Goal: Task Accomplishment & Management: Manage account settings

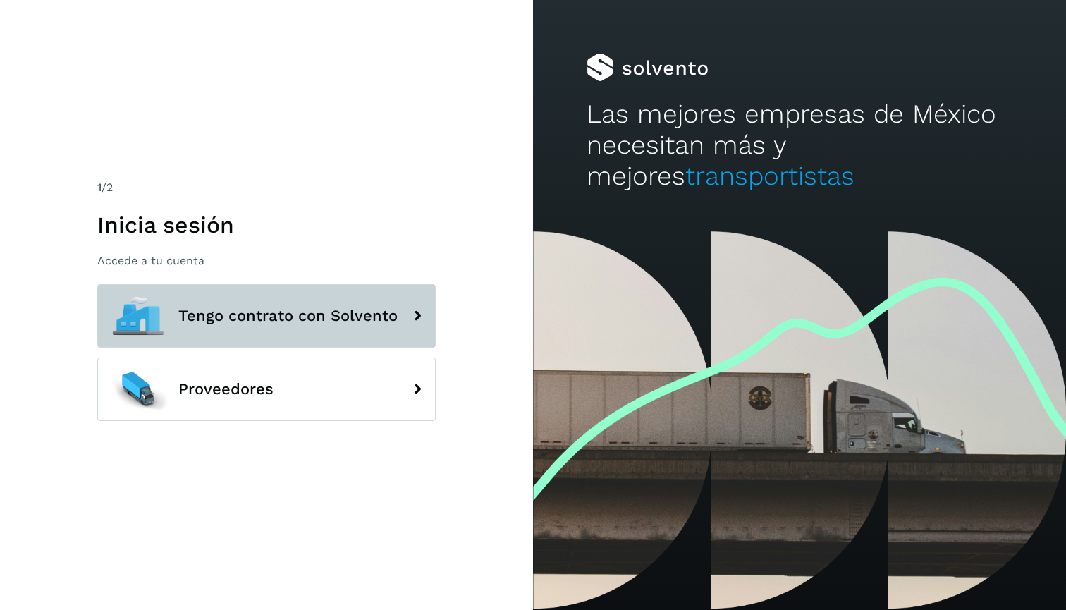
click at [312, 315] on span "Tengo contrato con Solvento" at bounding box center [287, 316] width 219 height 17
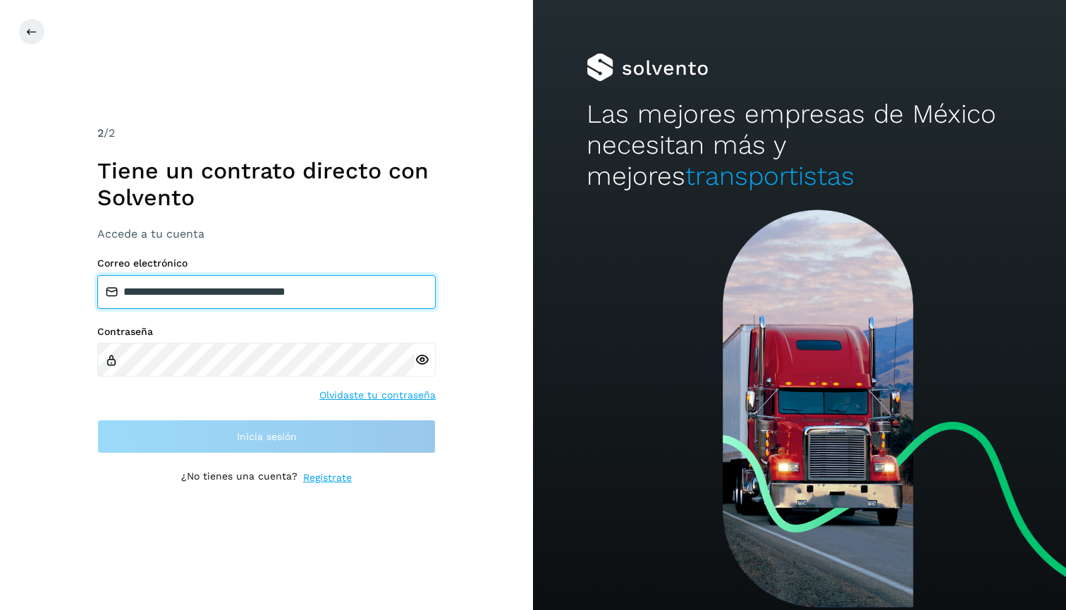
type input "**********"
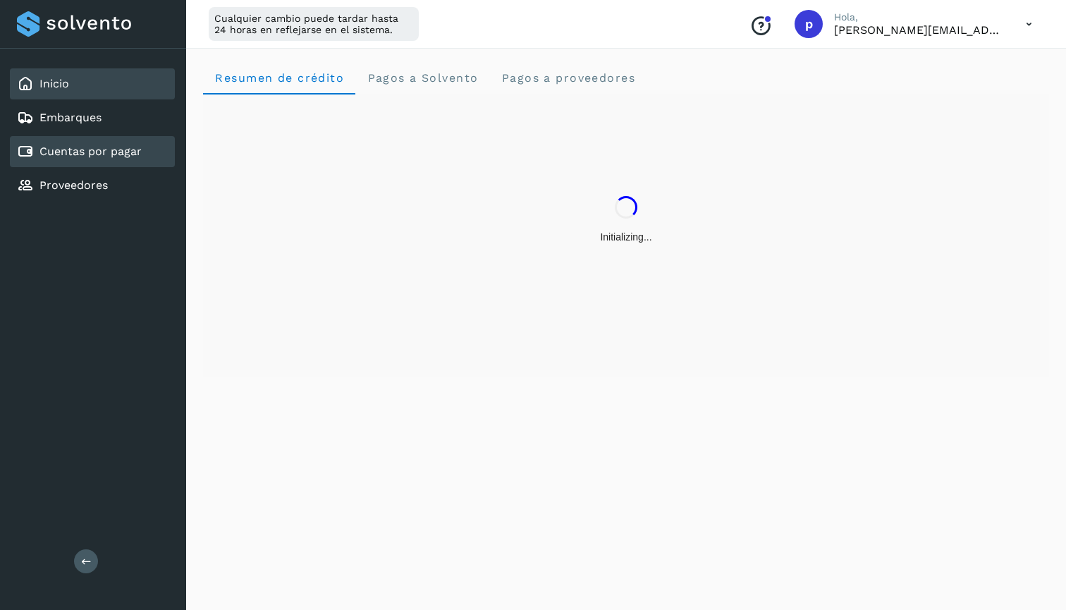
click at [74, 158] on link "Cuentas por pagar" at bounding box center [90, 151] width 102 height 13
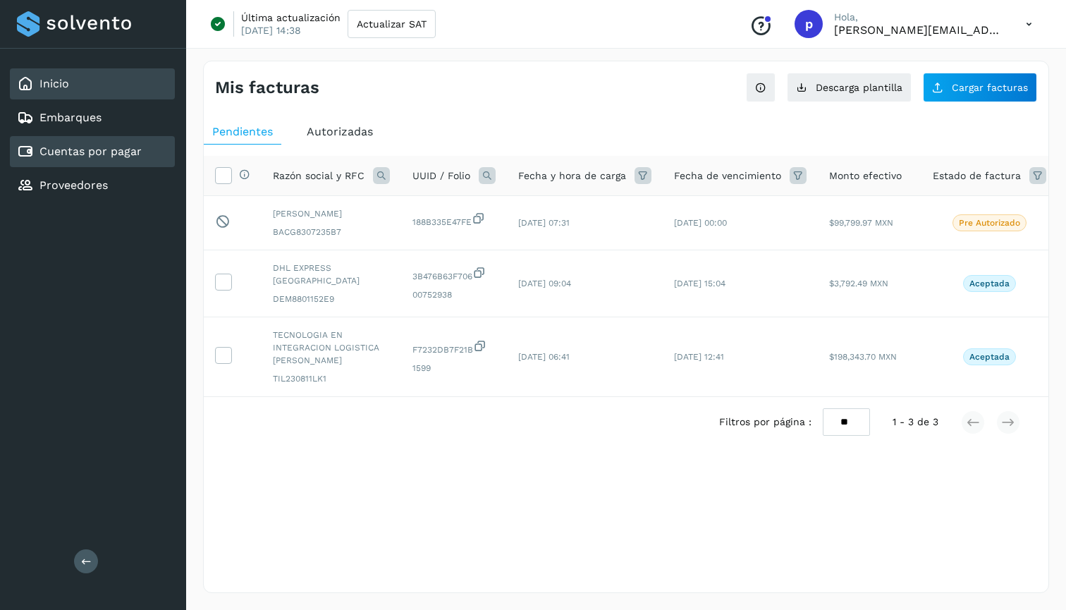
click at [89, 83] on div "Inicio" at bounding box center [92, 83] width 165 height 31
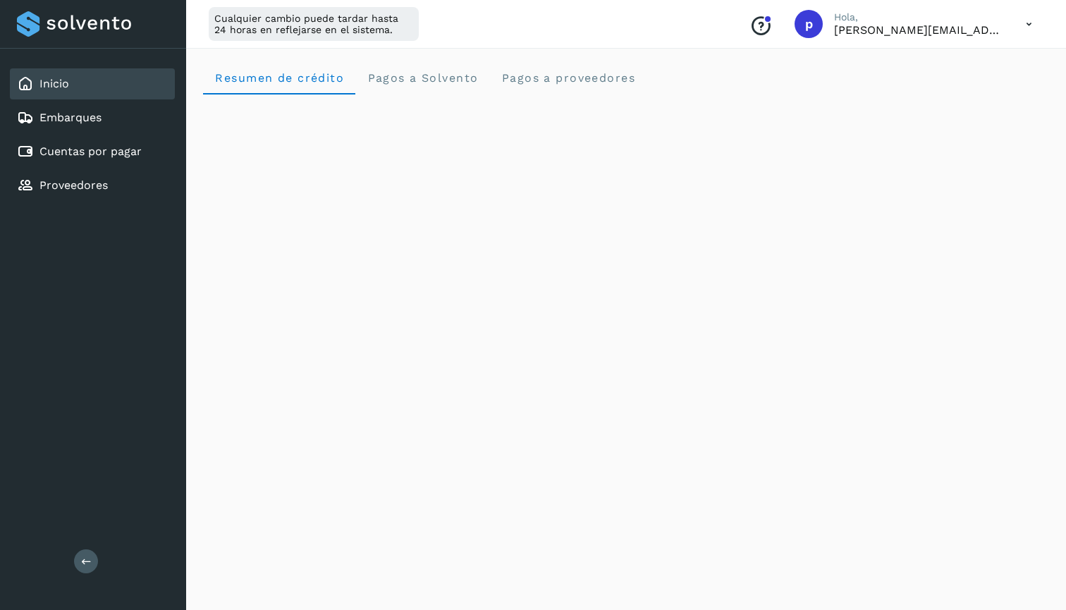
click at [1011, 25] on div "Conoce nuestros beneficios [PERSON_NAME], [PERSON_NAME][EMAIL_ADDRESS][PERSON_N…" at bounding box center [890, 24] width 305 height 32
click at [1024, 30] on icon at bounding box center [1029, 24] width 29 height 29
click at [926, 87] on div "Cerrar sesión" at bounding box center [959, 91] width 168 height 27
